Goal: Task Accomplishment & Management: Manage account settings

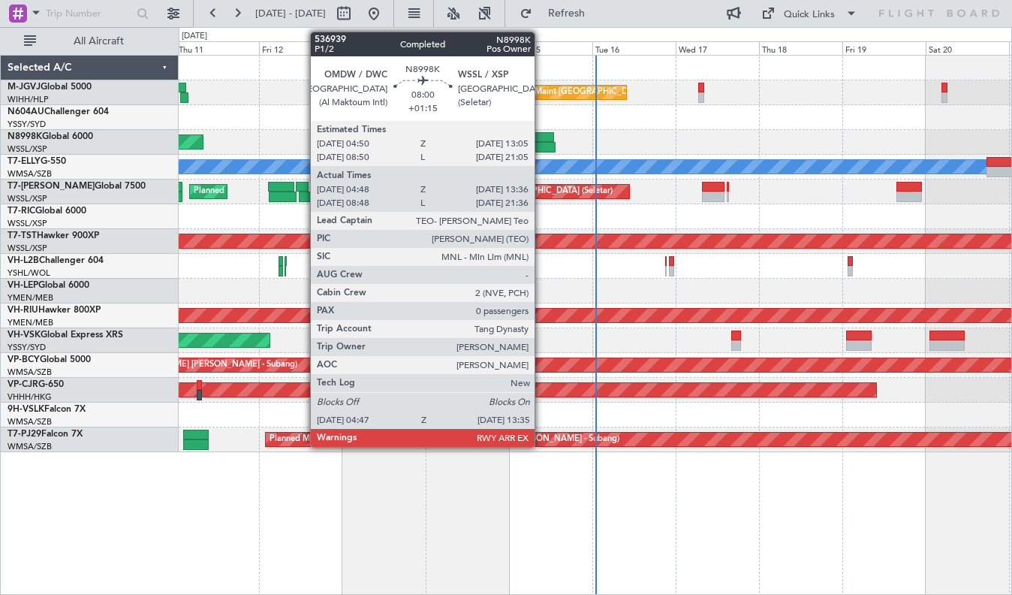
click at [542, 143] on div at bounding box center [540, 147] width 31 height 11
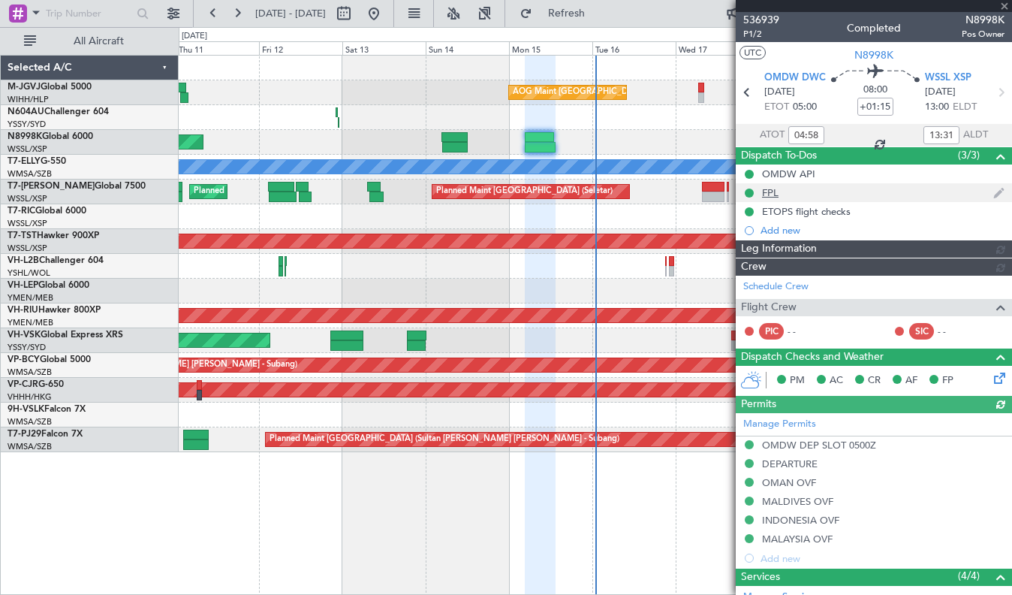
type input "[PERSON_NAME] (LEU)"
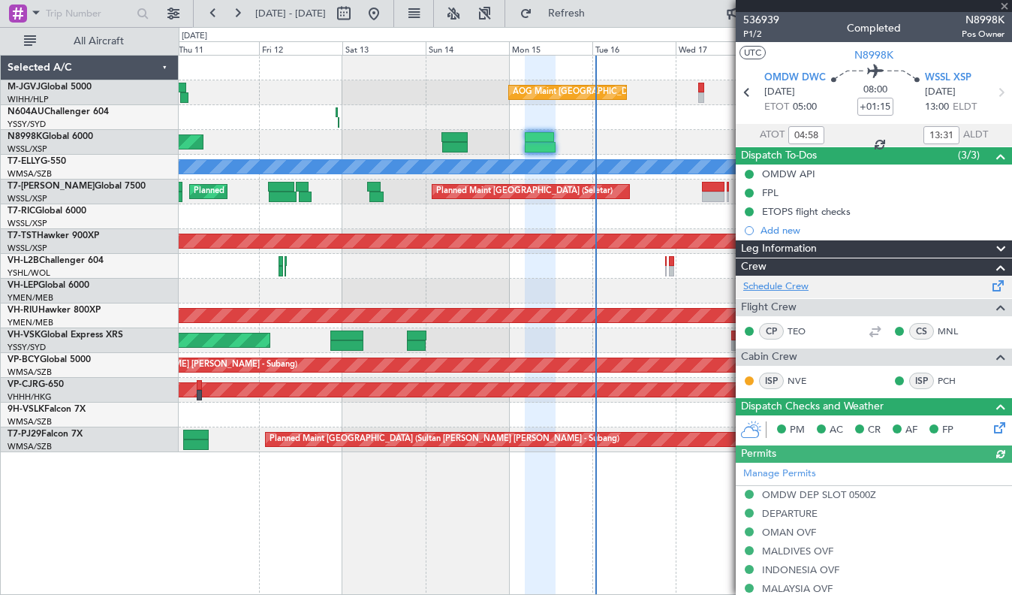
click at [791, 287] on link "Schedule Crew" at bounding box center [776, 286] width 65 height 15
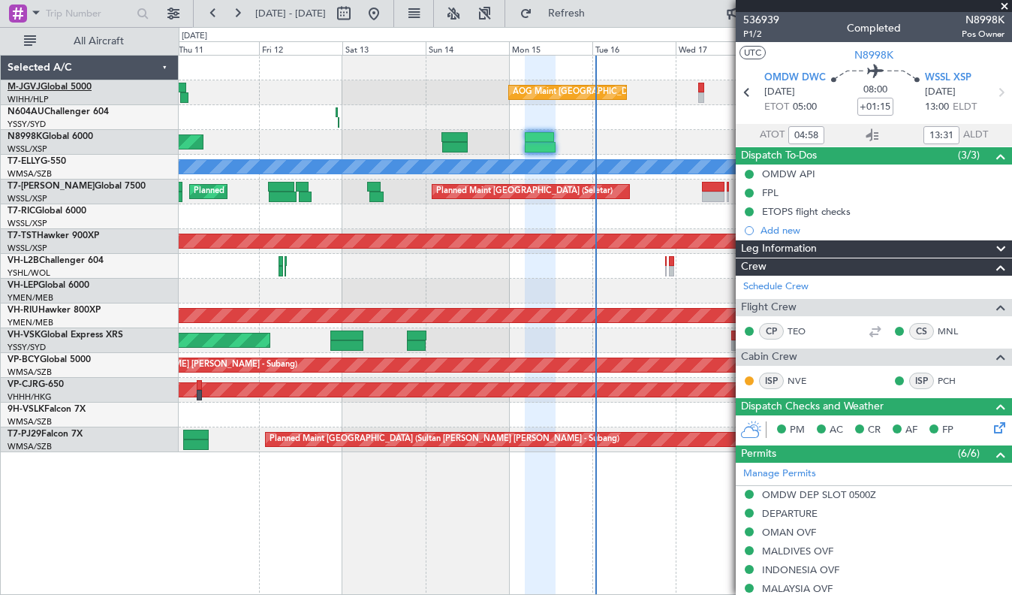
click at [80, 84] on link "M-JGVJ Global 5000" at bounding box center [50, 87] width 84 height 9
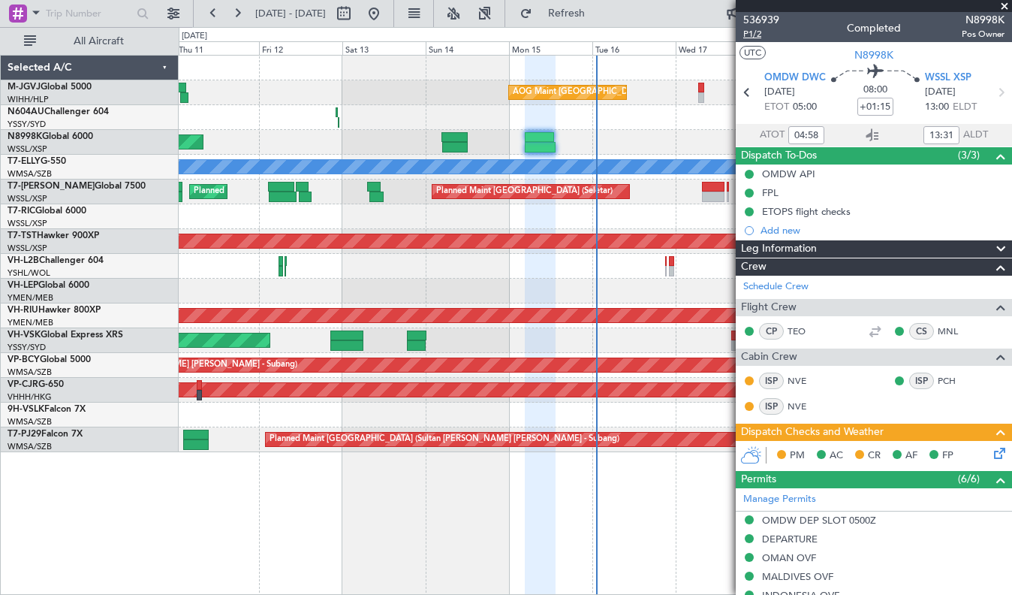
type input "[PERSON_NAME] (LEU)"
click at [56, 87] on link "M-JGVJ Global 5000" at bounding box center [50, 87] width 84 height 9
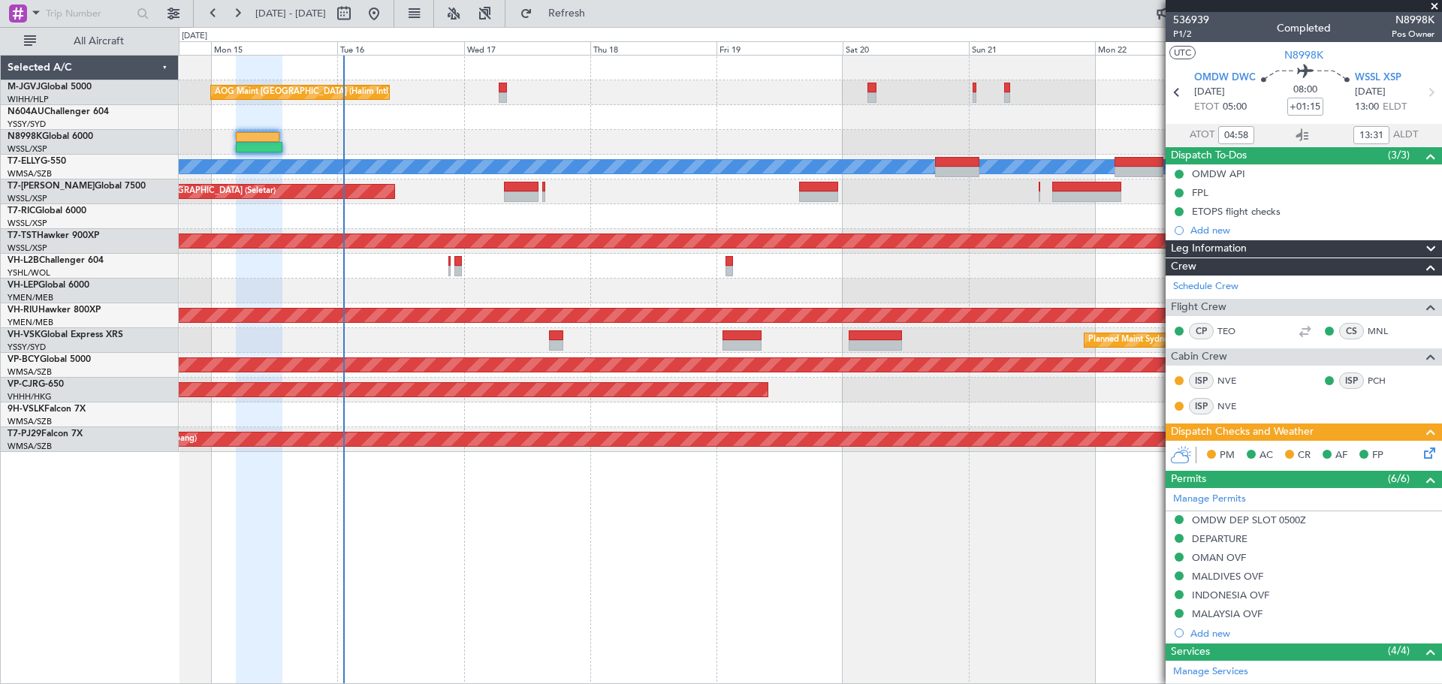
click at [536, 143] on div "AOG Maint [GEOGRAPHIC_DATA] (Halim Intl) Planned Maint [GEOGRAPHIC_DATA] ([GEOG…" at bounding box center [810, 254] width 1263 height 397
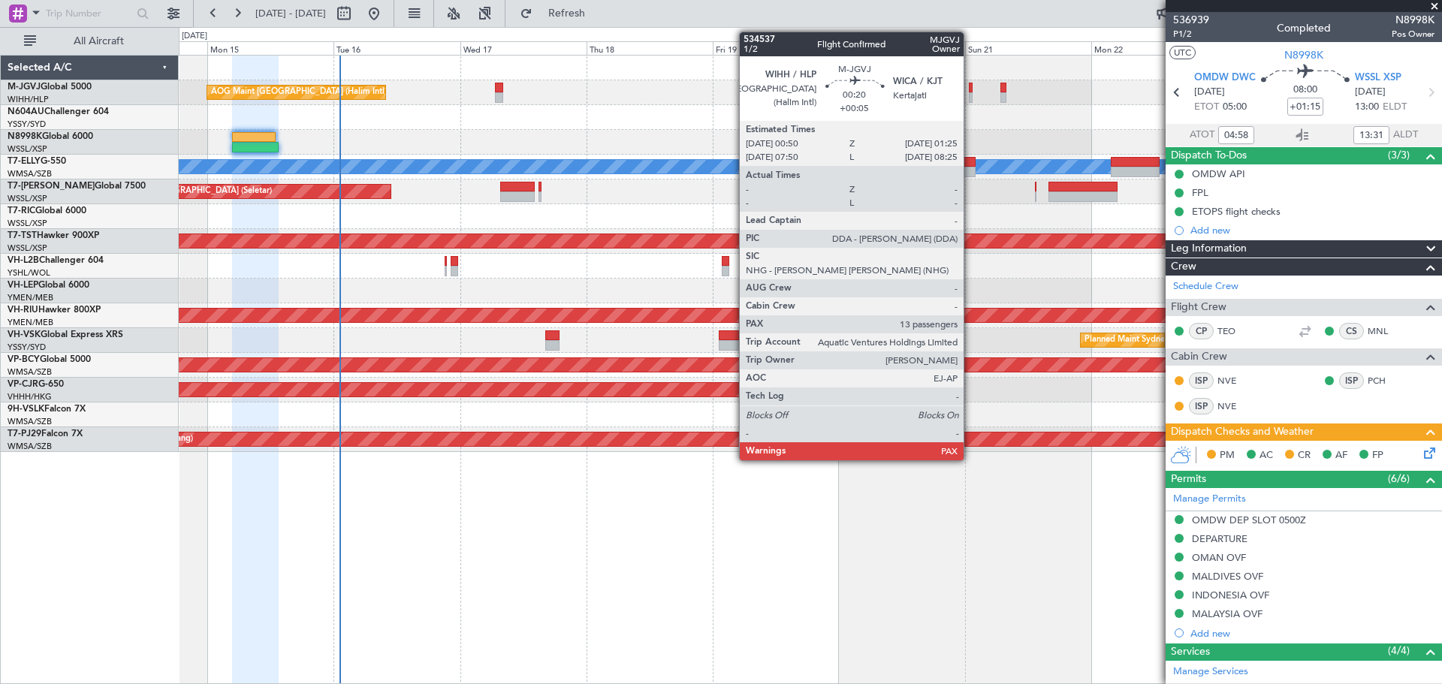
click at [970, 90] on div at bounding box center [971, 88] width 4 height 11
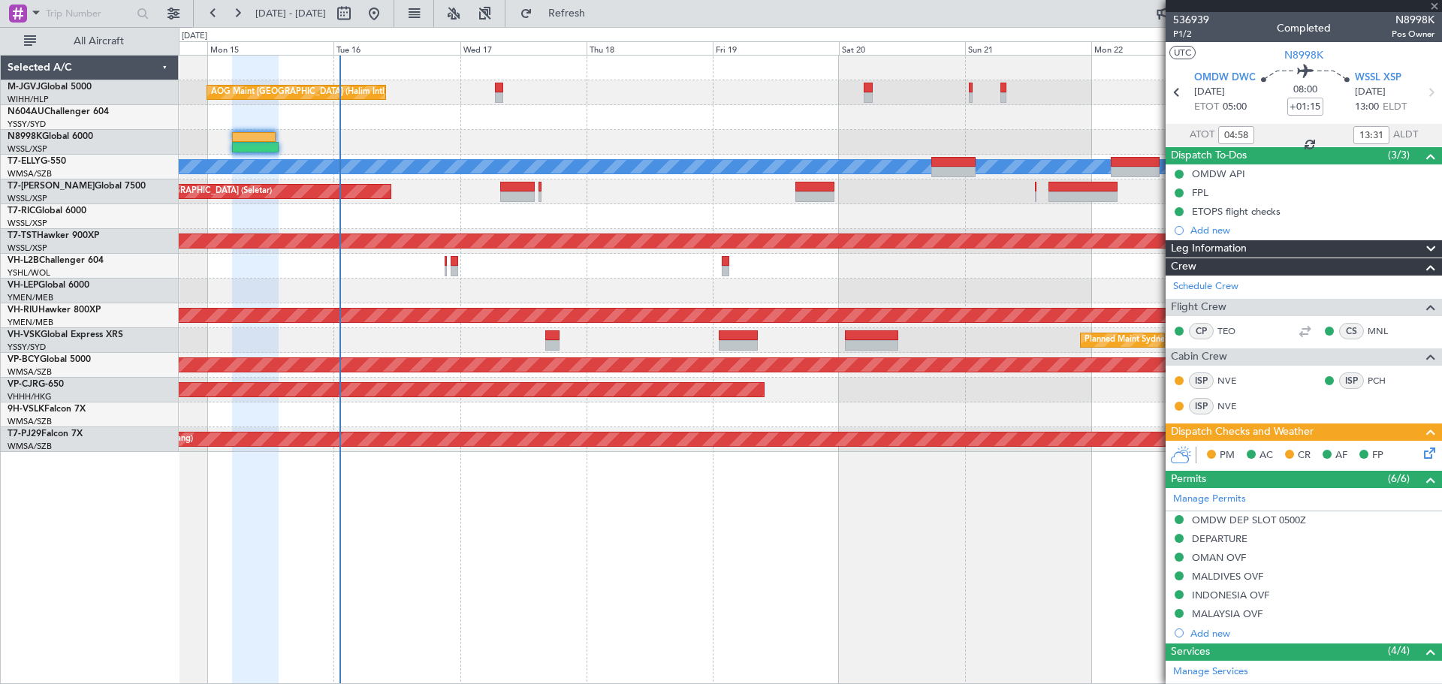
click at [795, 151] on div "AOG Maint [GEOGRAPHIC_DATA] (Halim Intl) Planned Maint [GEOGRAPHIC_DATA] ([GEOG…" at bounding box center [810, 254] width 1263 height 397
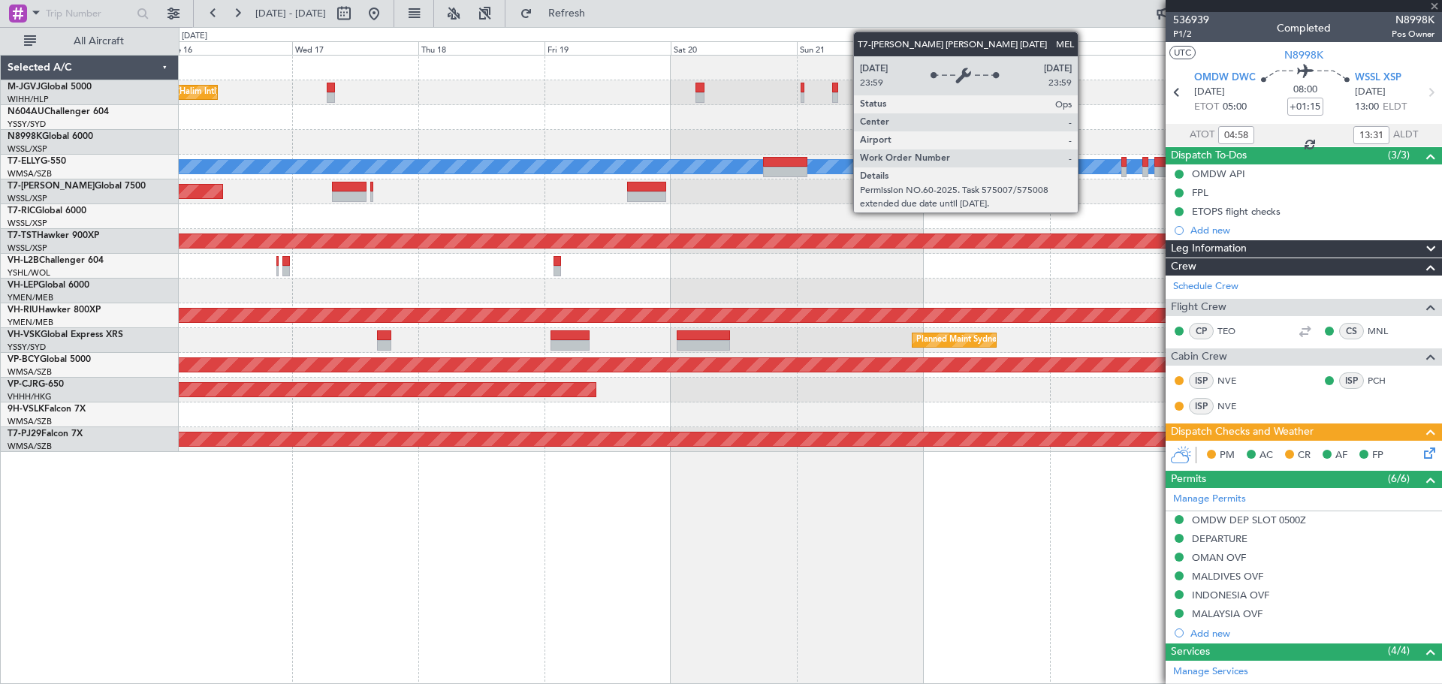
type input "+00:05"
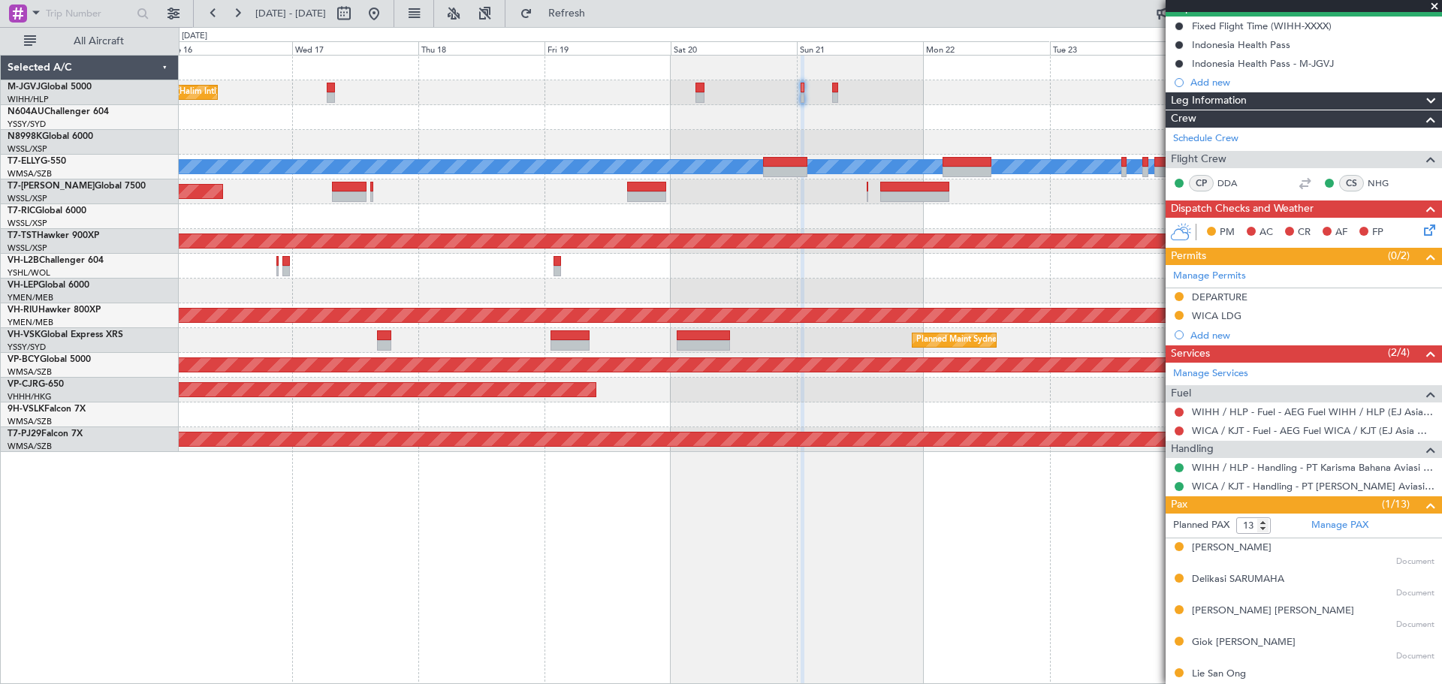
scroll to position [41, 0]
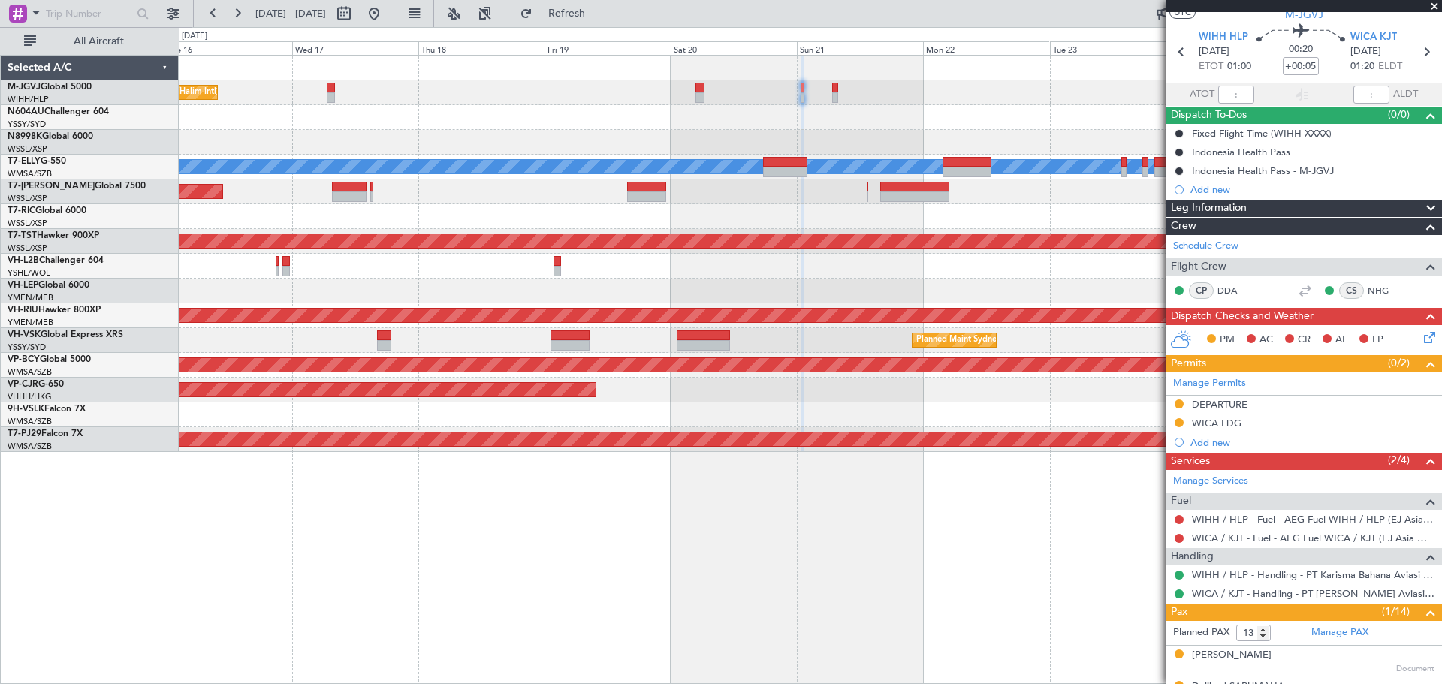
type input "14"
